Goal: Information Seeking & Learning: Find specific fact

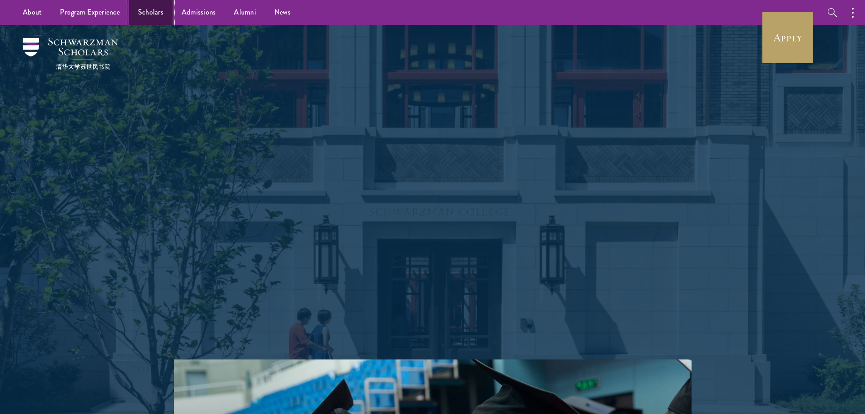
click at [153, 17] on link "Scholars" at bounding box center [151, 12] width 44 height 25
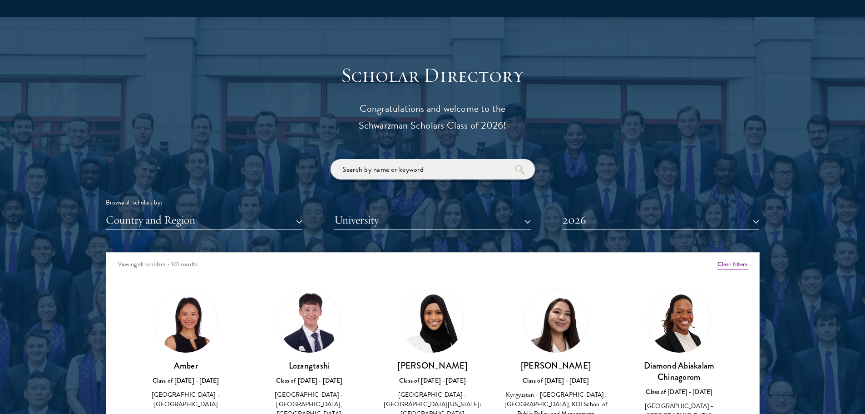
click at [396, 162] on input "search" at bounding box center [433, 169] width 204 height 20
paste input "Oluwatise Okeremi"
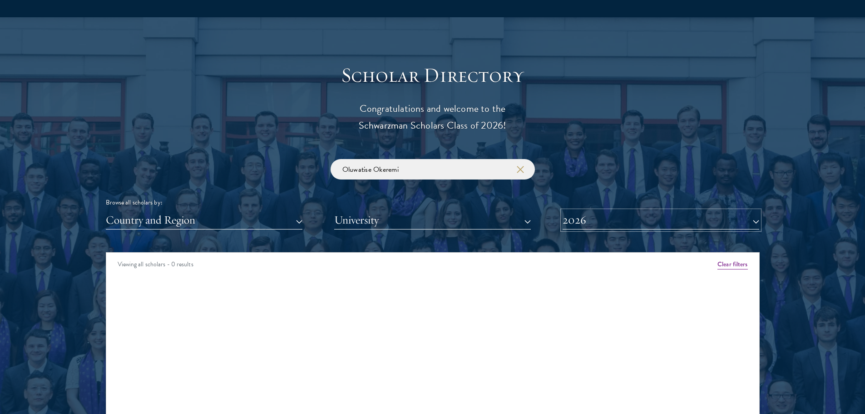
click at [576, 212] on button "2026" at bounding box center [661, 220] width 197 height 19
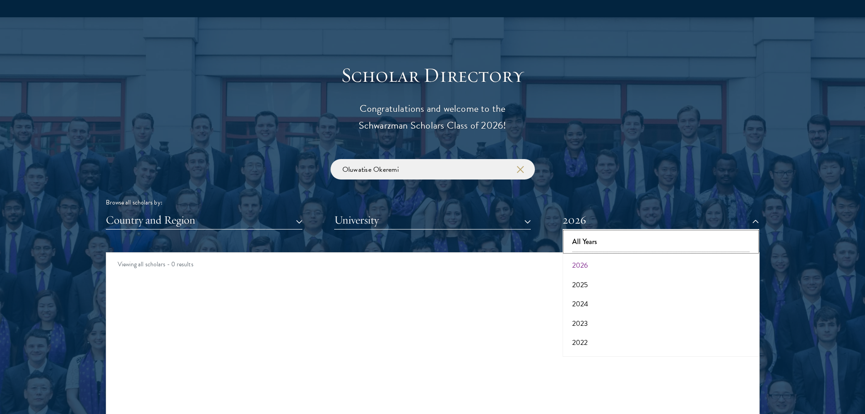
click at [596, 243] on button "All Years" at bounding box center [661, 241] width 191 height 19
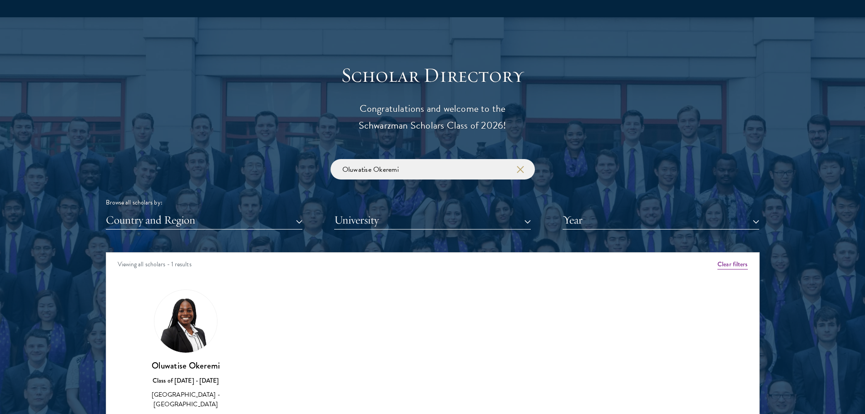
scroll to position [1045, 0]
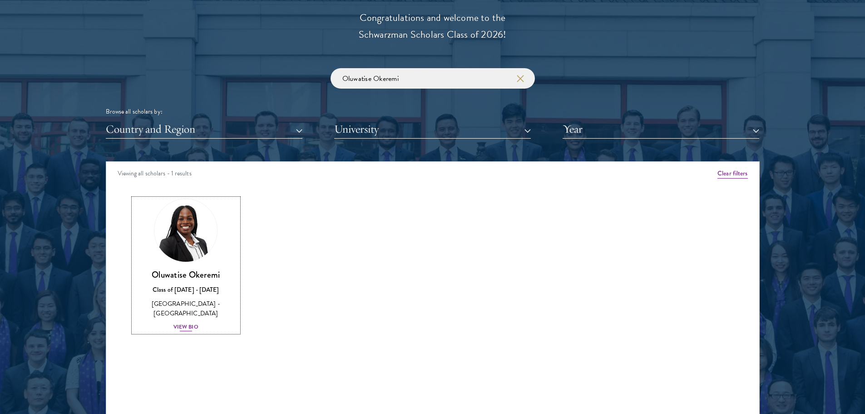
click at [187, 260] on img at bounding box center [185, 230] width 69 height 69
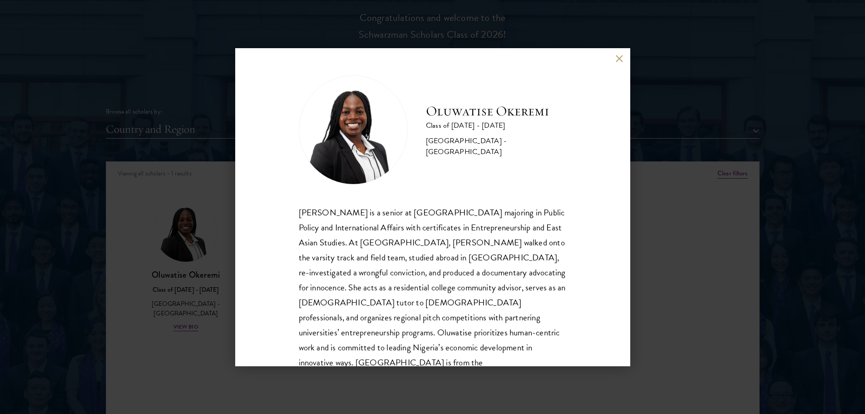
scroll to position [31, 0]
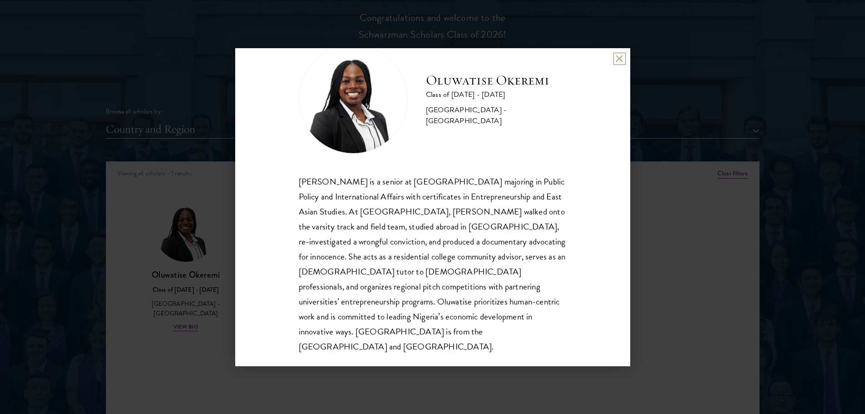
click at [618, 58] on button at bounding box center [620, 59] width 8 height 8
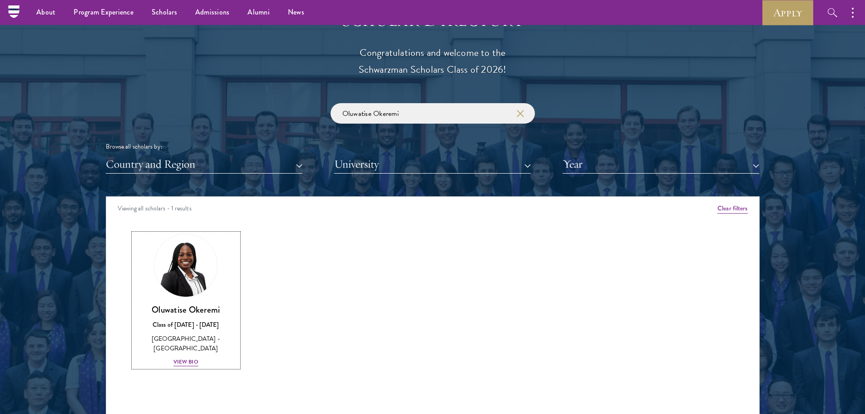
scroll to position [999, 0]
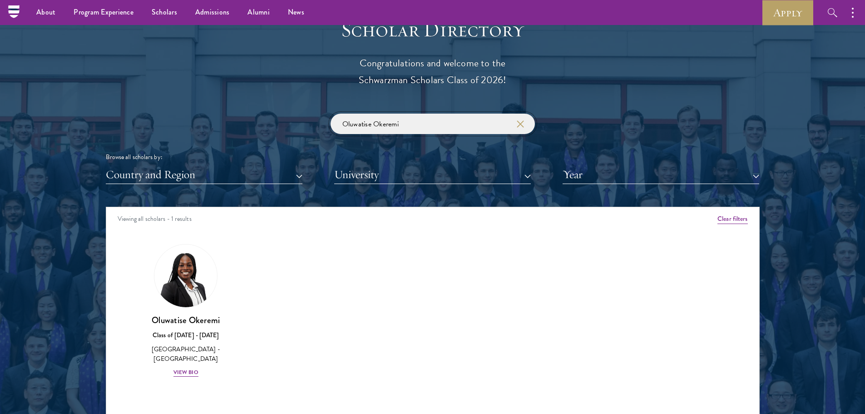
click at [423, 116] on input "Oluwatise Okeremi" at bounding box center [433, 124] width 204 height 20
click at [423, 117] on input "Oluwatise Okeremi" at bounding box center [433, 124] width 204 height 20
type input "[PERSON_NAME]"
click button "submit" at bounding box center [0, 0] width 0 height 0
